Goal: Task Accomplishment & Management: Manage account settings

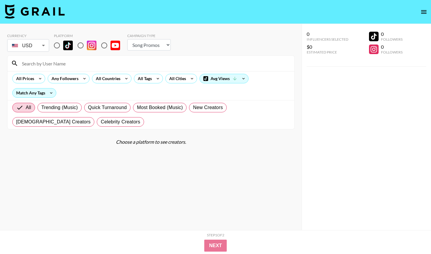
select select "Song"
click at [424, 13] on icon "open drawer" at bounding box center [423, 12] width 5 height 4
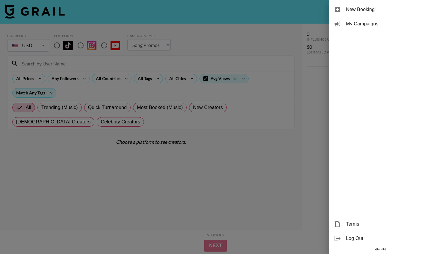
click at [275, 198] on div at bounding box center [215, 127] width 431 height 254
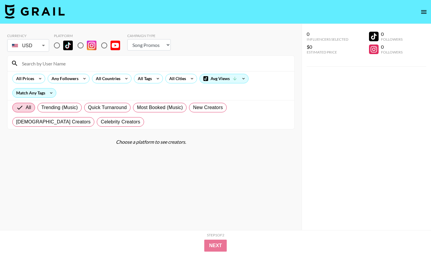
click at [349, 103] on div "0 Influencers Selected $0 Estimated Price 0 Followers 0 Followers" at bounding box center [365, 139] width 129 height 230
click at [40, 8] on img at bounding box center [35, 11] width 60 height 14
select select "Song"
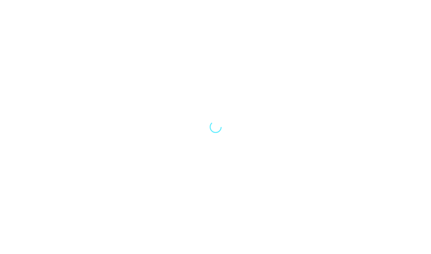
select select "Song"
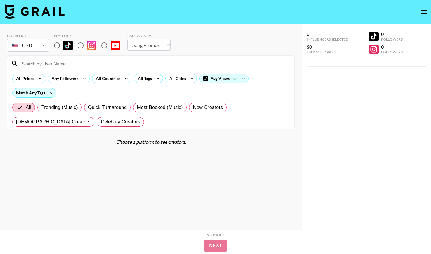
click at [424, 8] on icon "open drawer" at bounding box center [423, 11] width 7 height 7
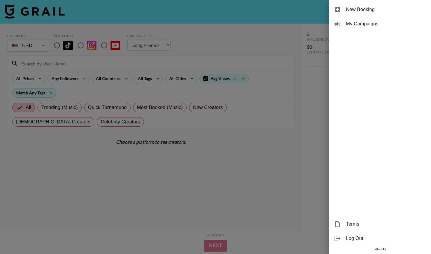
click at [350, 20] on span "My Campaigns" at bounding box center [386, 23] width 80 height 7
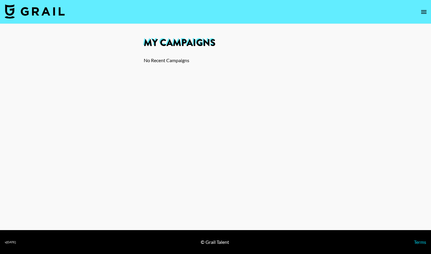
click at [424, 10] on icon "open drawer" at bounding box center [423, 11] width 7 height 7
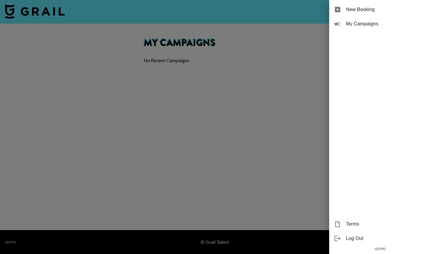
click at [315, 66] on div at bounding box center [215, 127] width 431 height 254
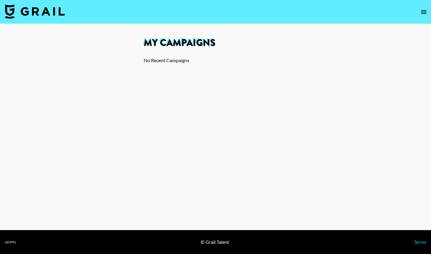
click at [55, 14] on img at bounding box center [35, 11] width 60 height 14
select select "Song"
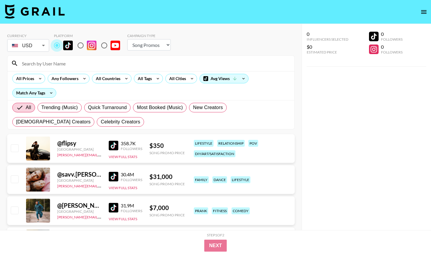
select select "Song"
click at [420, 13] on icon "open drawer" at bounding box center [423, 11] width 7 height 7
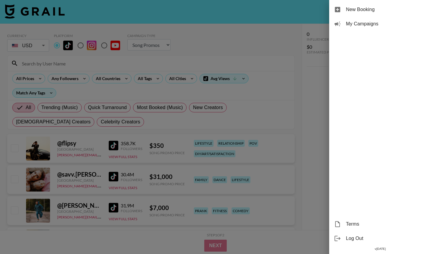
click at [282, 34] on div at bounding box center [215, 127] width 431 height 254
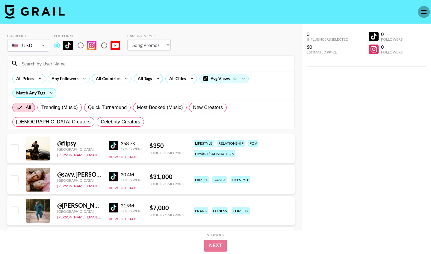
click at [424, 14] on icon "open drawer" at bounding box center [423, 11] width 7 height 7
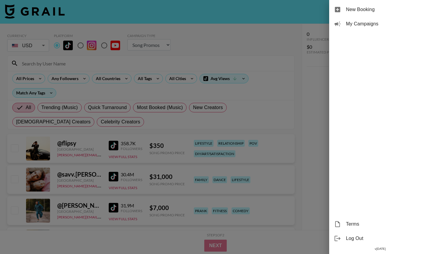
click at [283, 78] on div at bounding box center [215, 127] width 431 height 254
